Goal: Information Seeking & Learning: Find specific fact

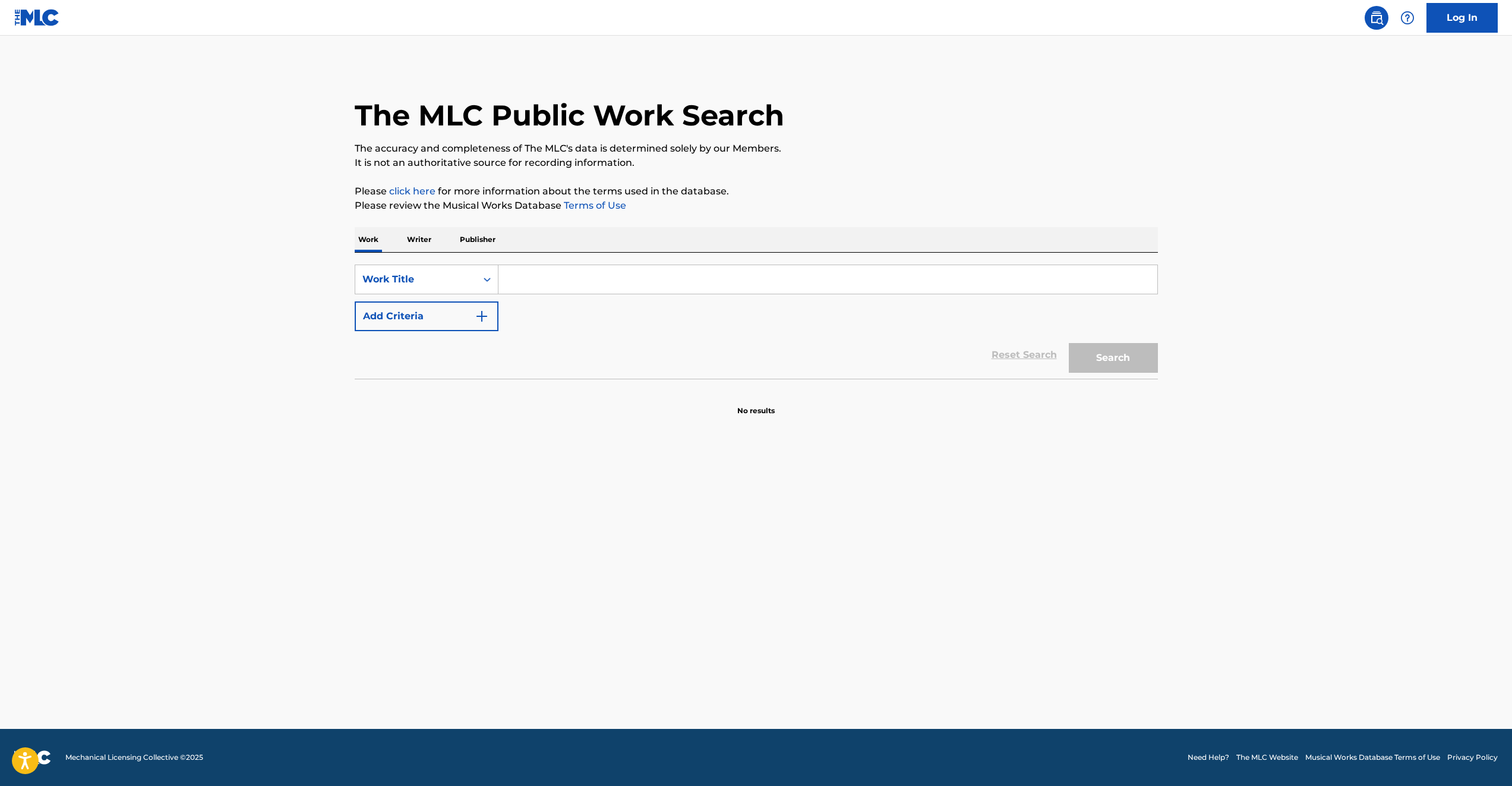
click at [547, 280] on input "Search Form" at bounding box center [828, 279] width 659 height 29
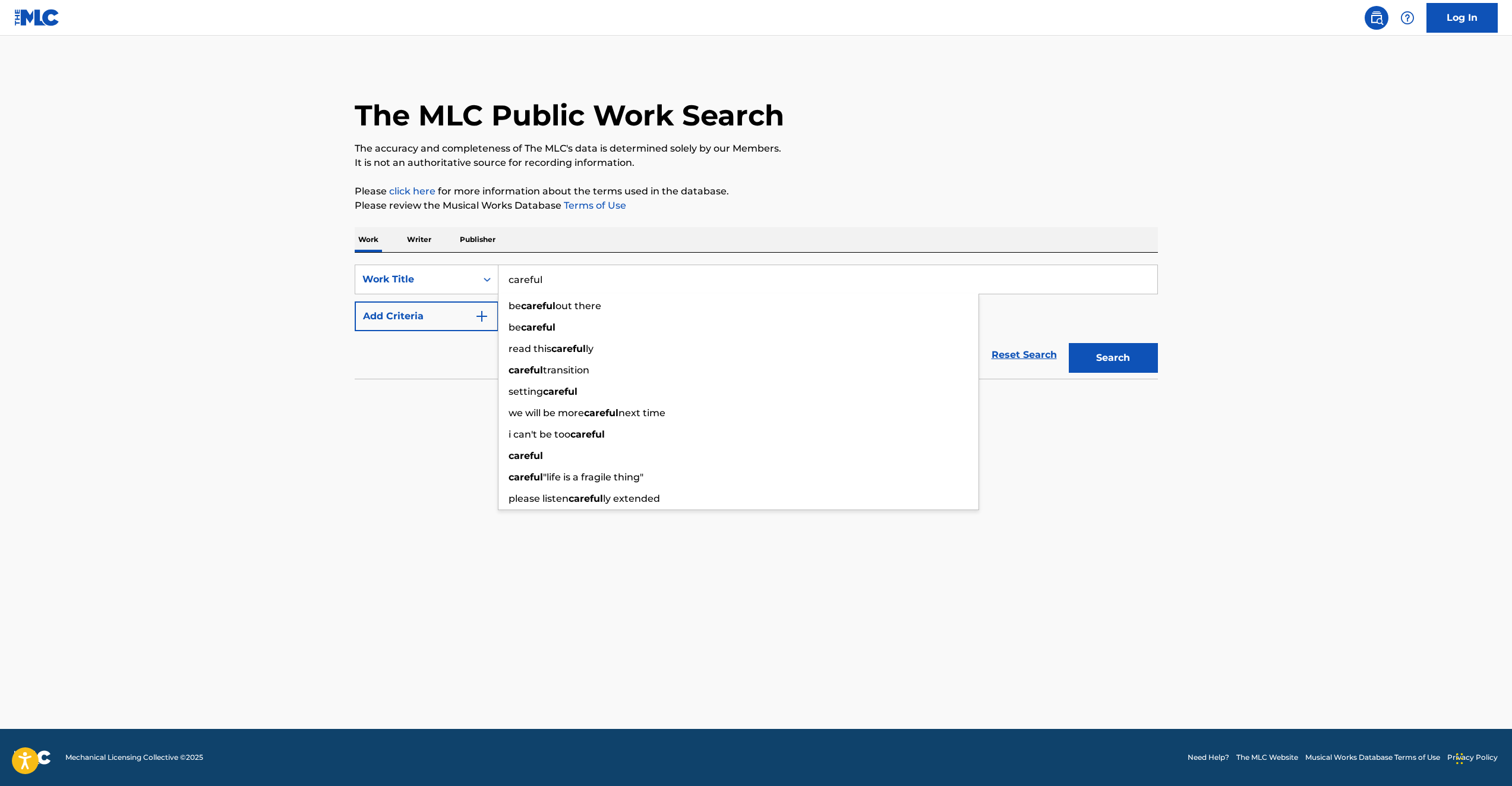
type input "careful"
click at [465, 311] on button "Add Criteria" at bounding box center [427, 315] width 144 height 29
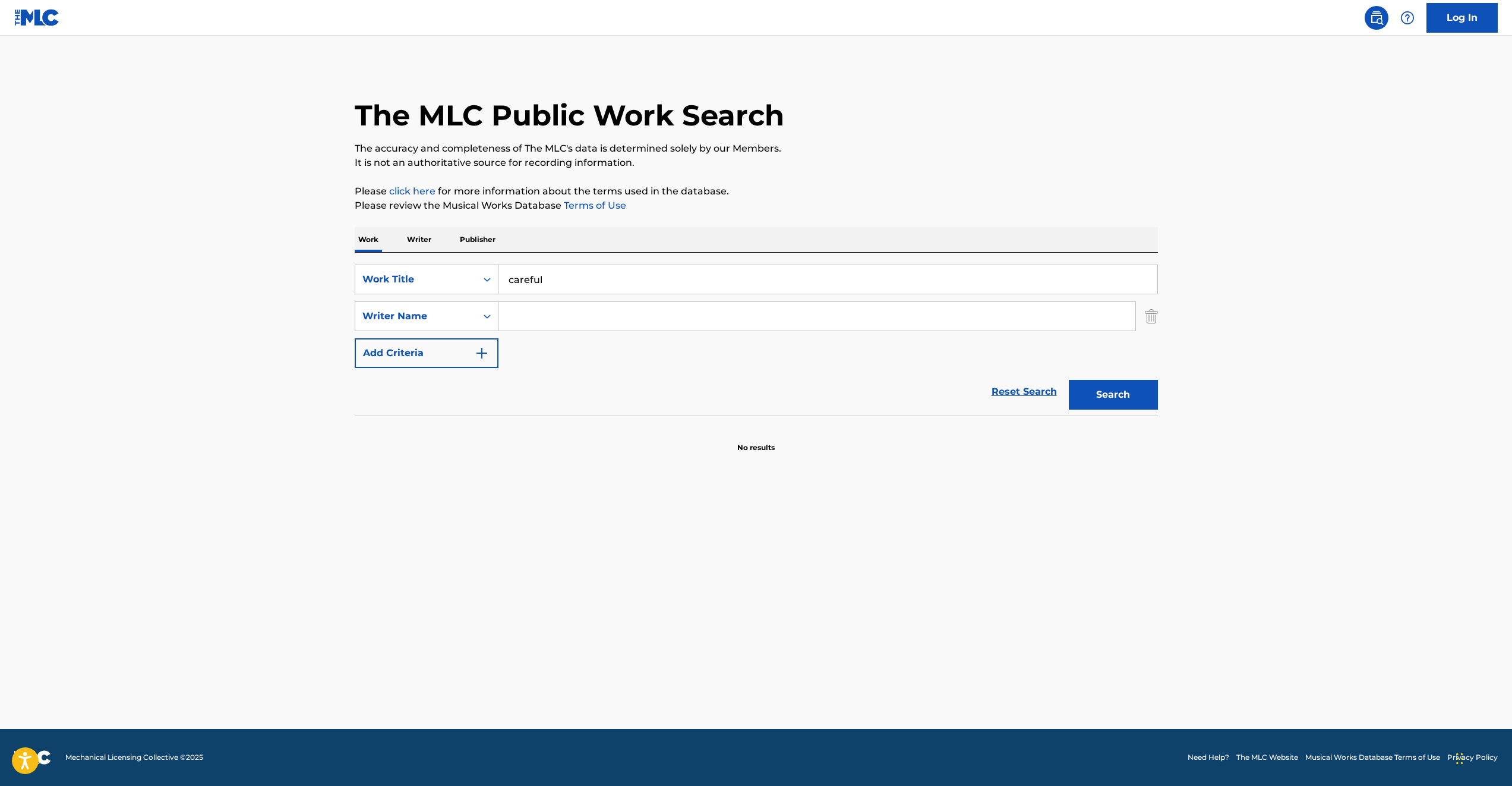
click at [548, 321] on input "Search Form" at bounding box center [817, 316] width 637 height 29
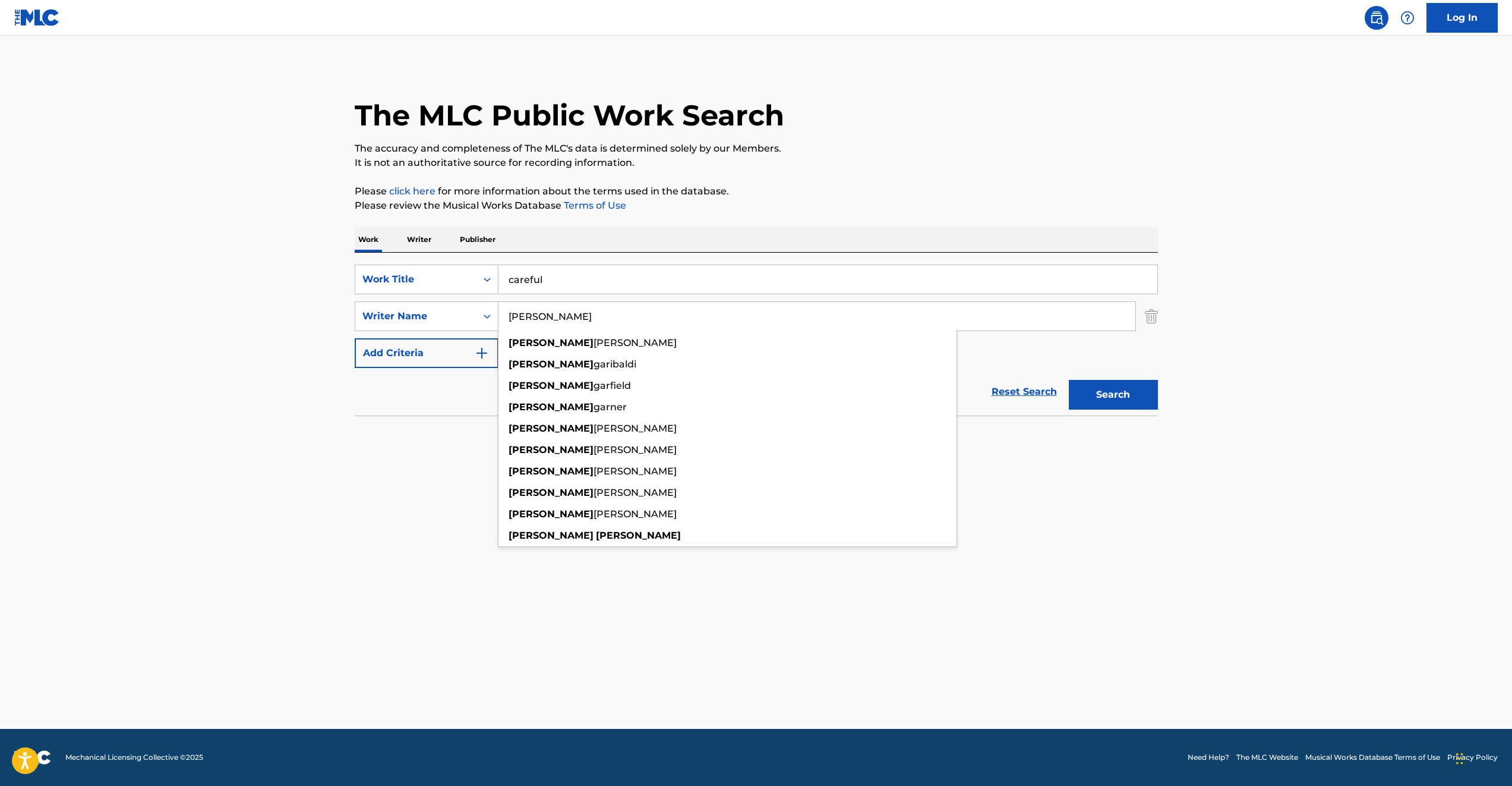
type input "[PERSON_NAME]"
click at [1069, 380] on button "Search" at bounding box center [1114, 394] width 89 height 29
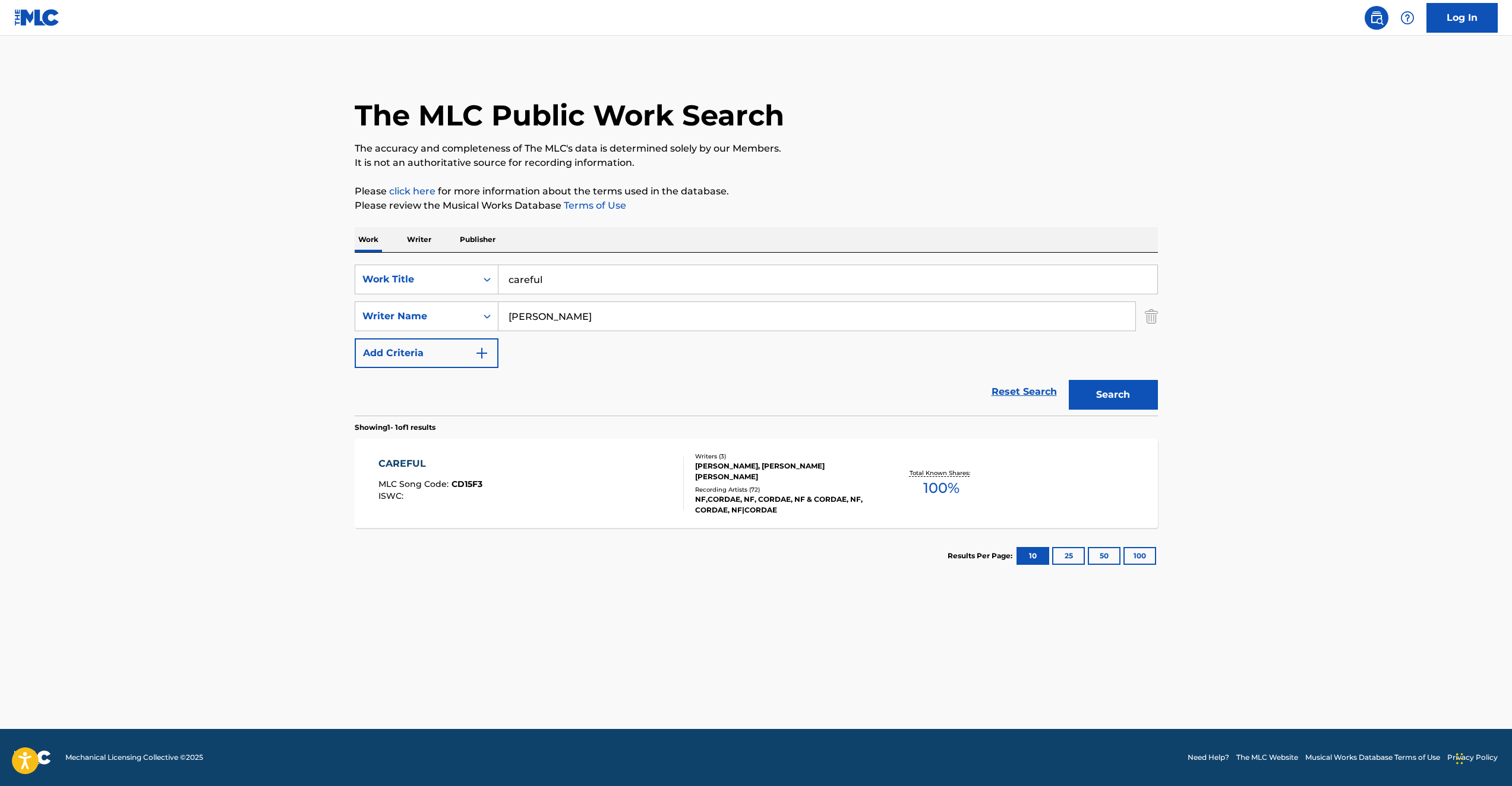
click at [1349, 224] on main "The MLC Public Work Search The accuracy and completeness of The MLC's data is d…" at bounding box center [756, 382] width 1512 height 693
click at [480, 481] on span "CD15F3" at bounding box center [466, 484] width 31 height 10
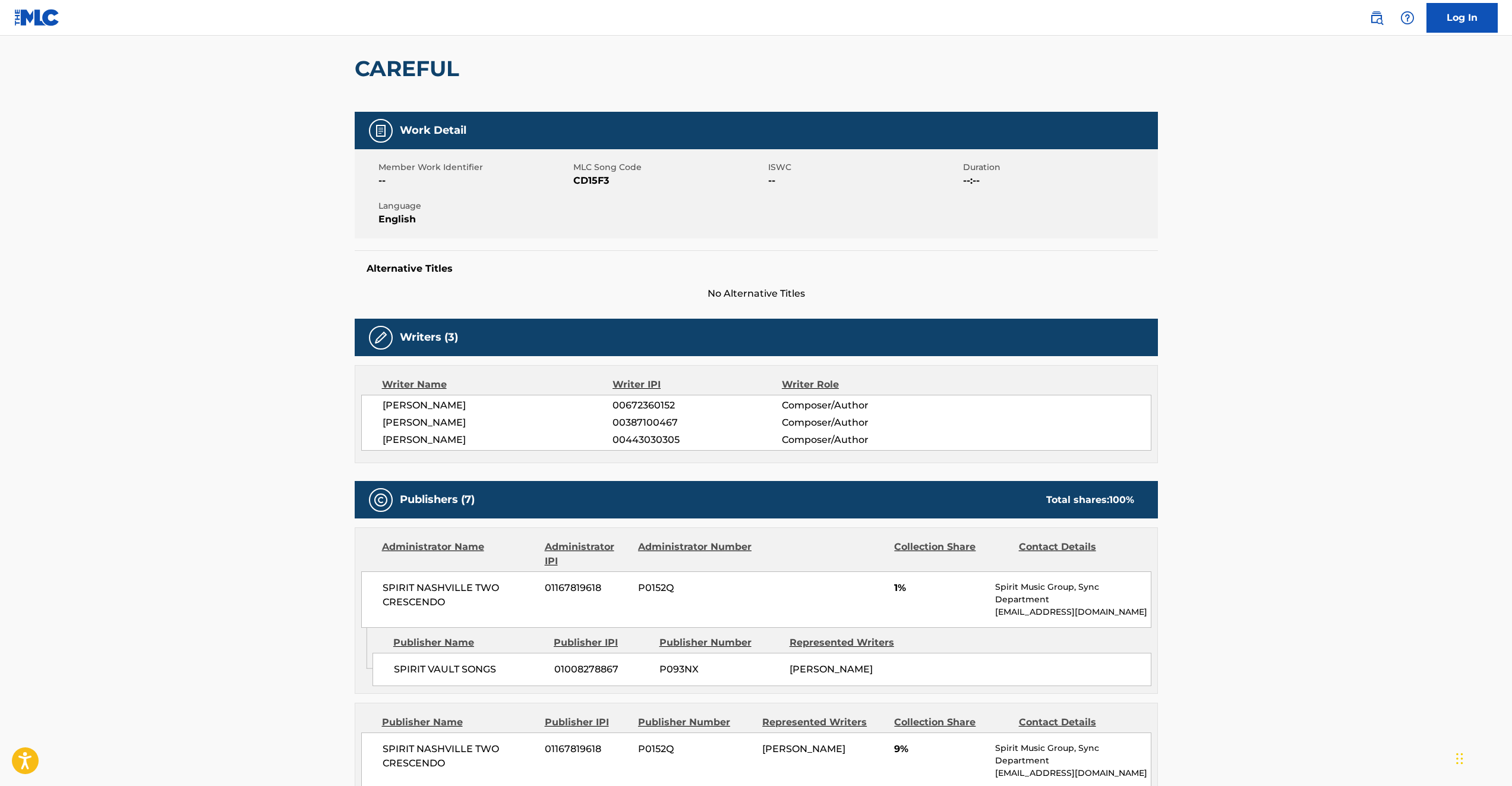
scroll to position [60, 0]
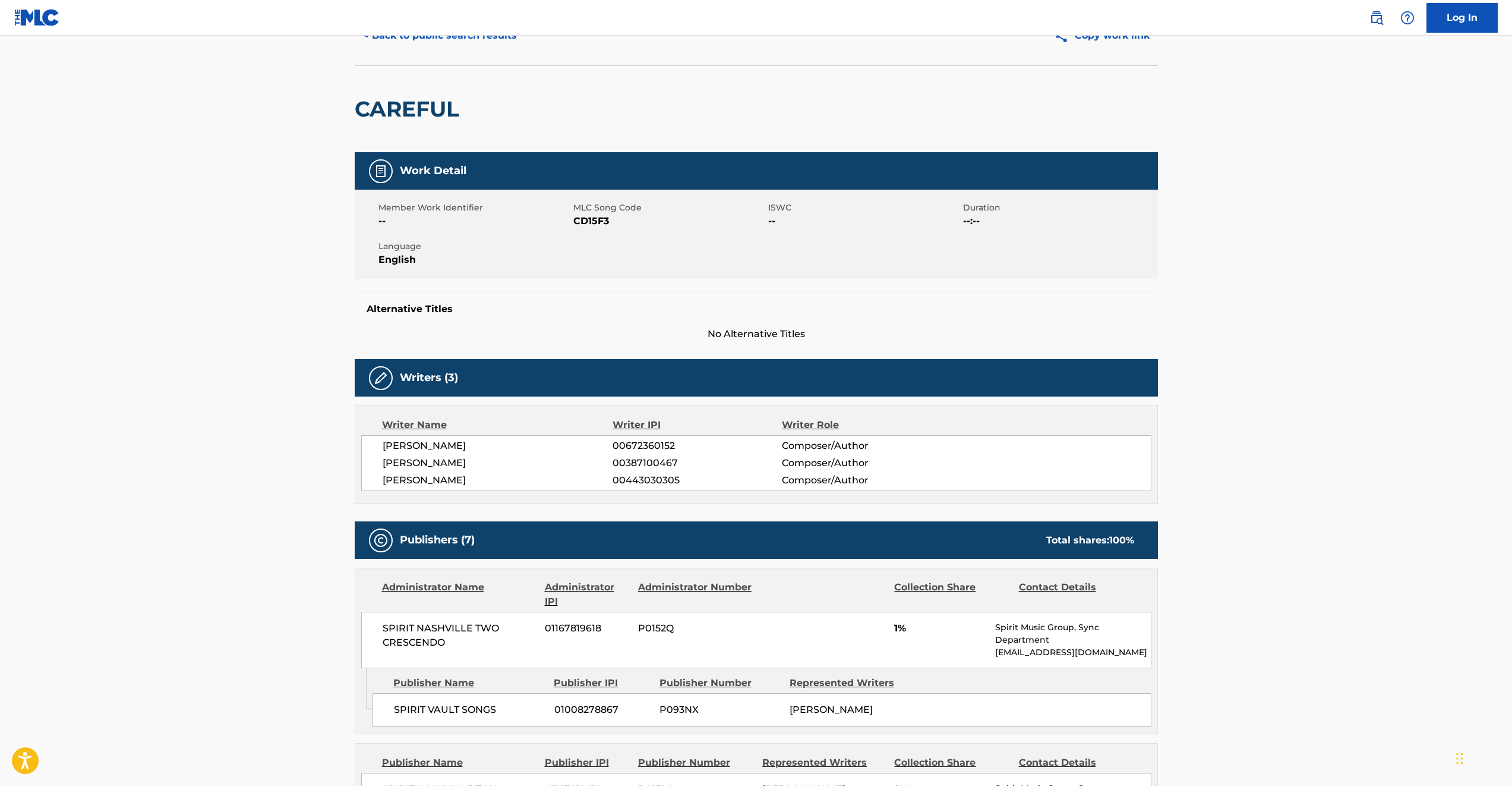
drag, startPoint x: 482, startPoint y: 465, endPoint x: 378, endPoint y: 462, distance: 104.0
click at [378, 462] on div "[PERSON_NAME] 00672360152 Composer/Author [PERSON_NAME] 00387100467 Composer/Au…" at bounding box center [756, 463] width 790 height 56
copy span "[PERSON_NAME]"
